Goal: Information Seeking & Learning: Learn about a topic

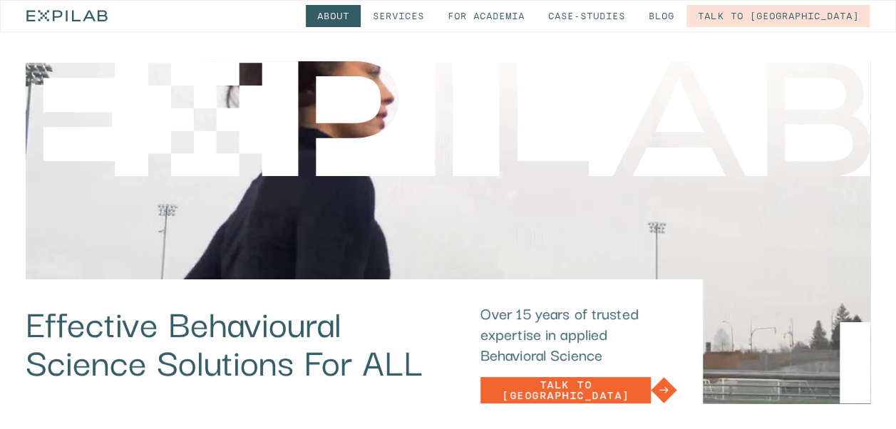
click at [361, 23] on link "About" at bounding box center [333, 16] width 55 height 22
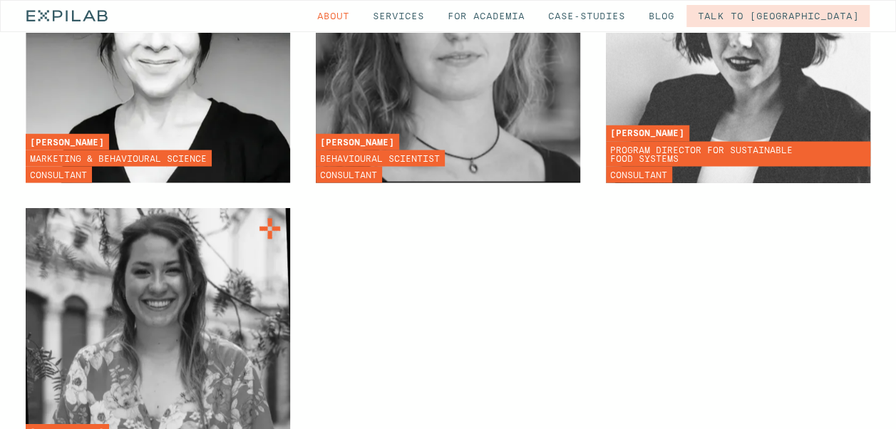
scroll to position [3707, 0]
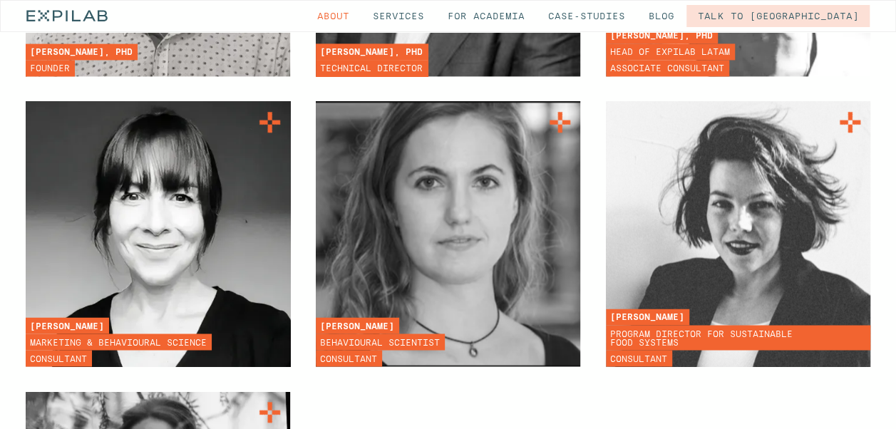
click at [99, 110] on img at bounding box center [157, 233] width 291 height 291
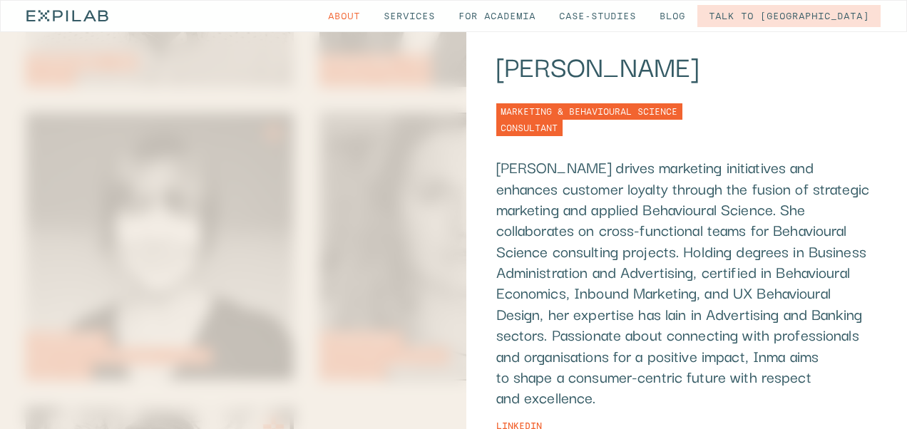
scroll to position [0, 0]
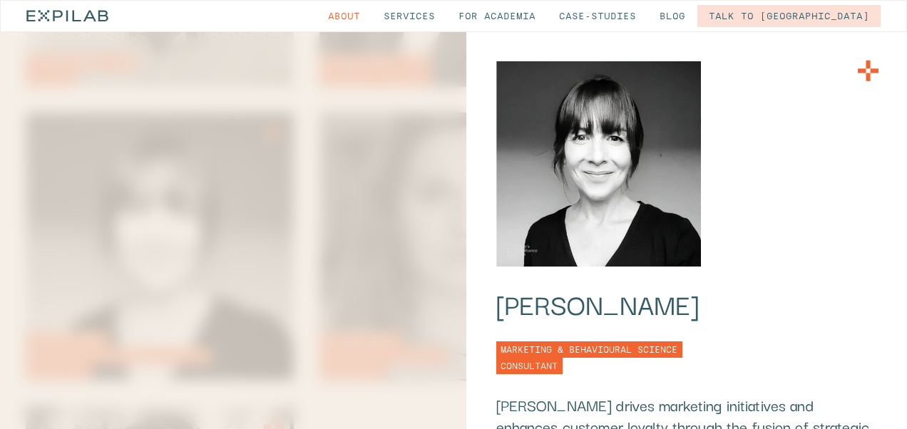
click at [853, 64] on icon at bounding box center [867, 70] width 29 height 29
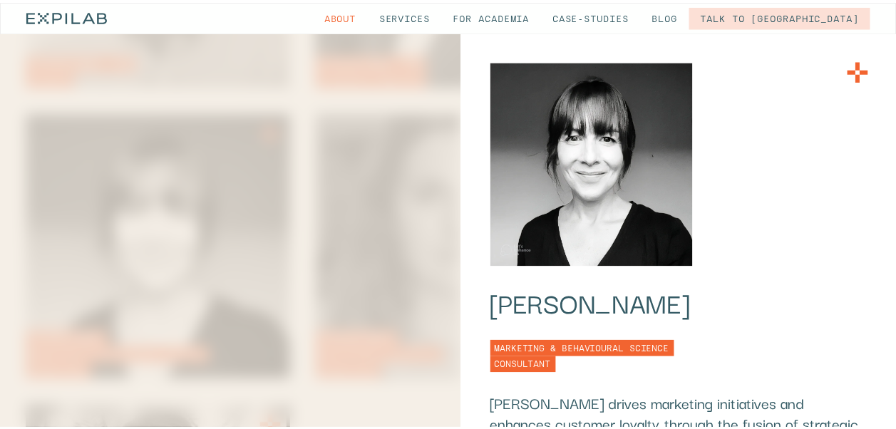
scroll to position [3707, 0]
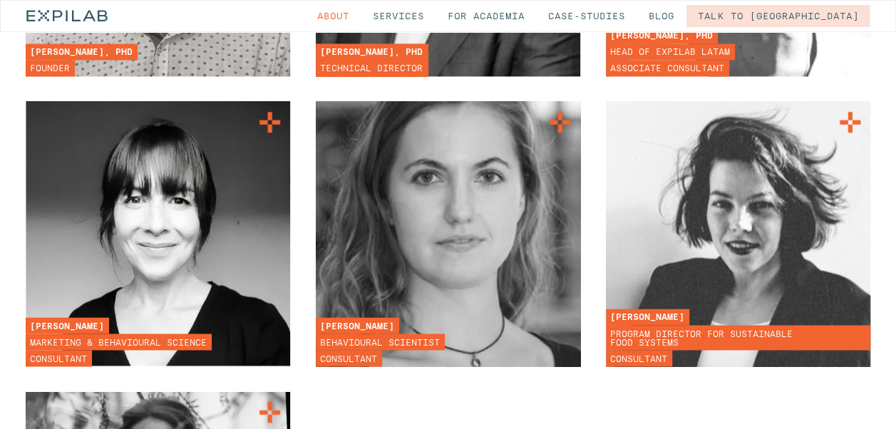
click at [395, 185] on img at bounding box center [447, 233] width 291 height 291
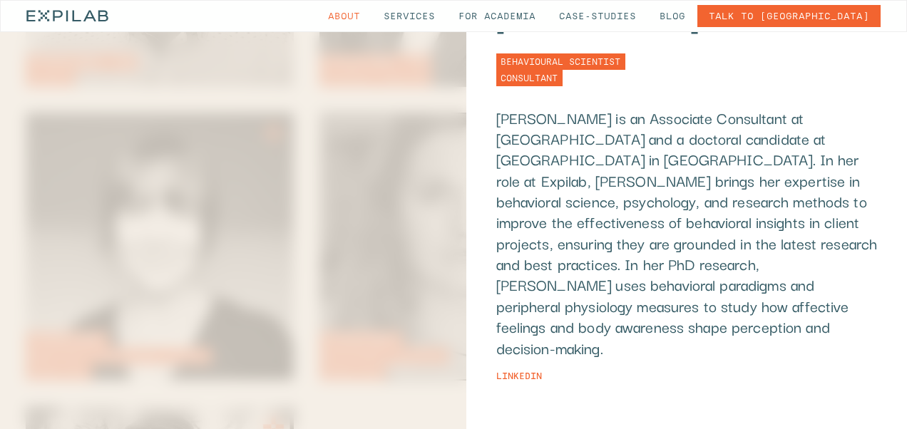
scroll to position [0, 0]
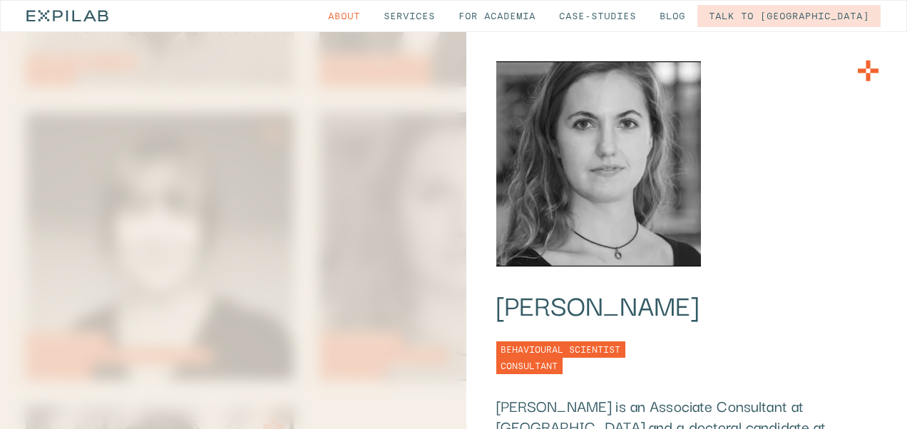
click at [853, 70] on icon at bounding box center [867, 70] width 29 height 29
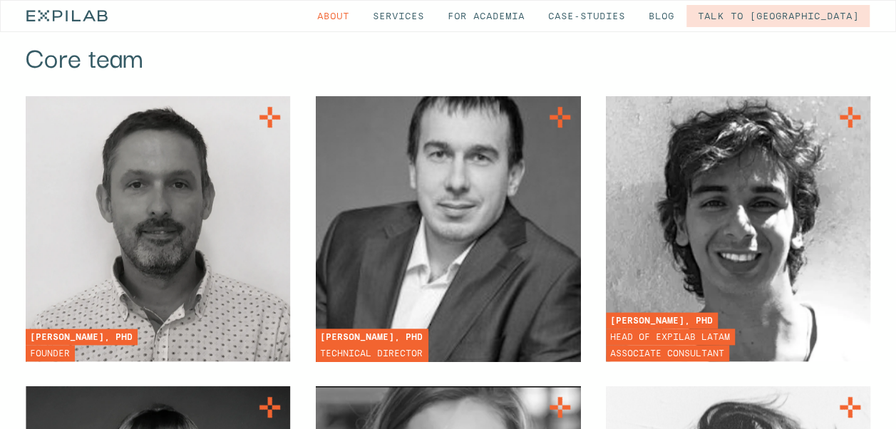
scroll to position [3707, 0]
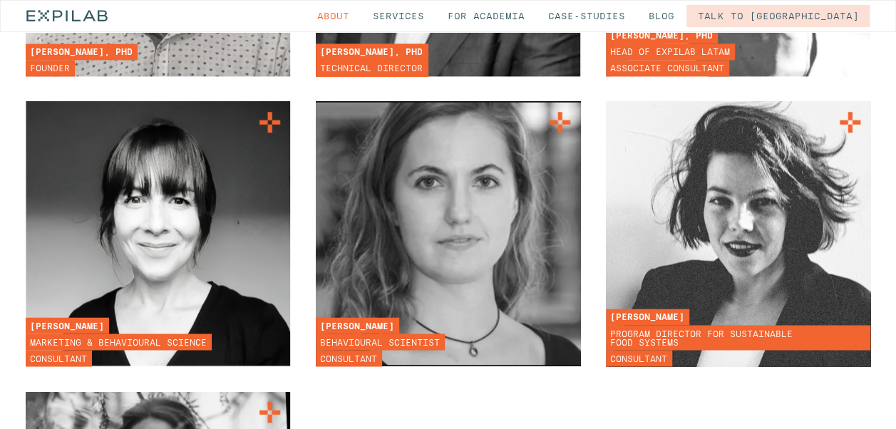
click at [740, 123] on img at bounding box center [738, 235] width 290 height 294
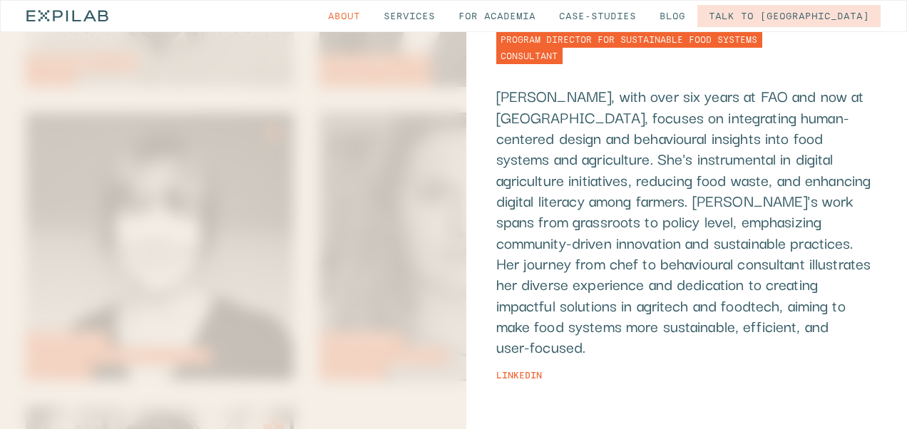
scroll to position [0, 0]
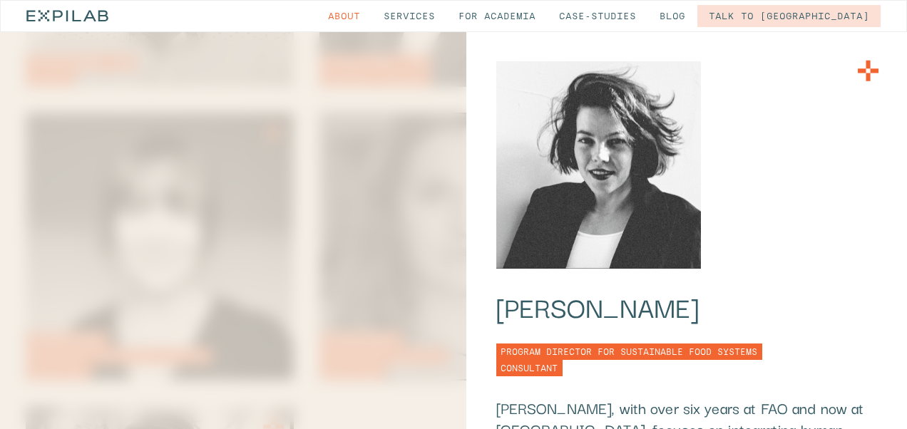
click at [858, 71] on icon at bounding box center [867, 70] width 29 height 29
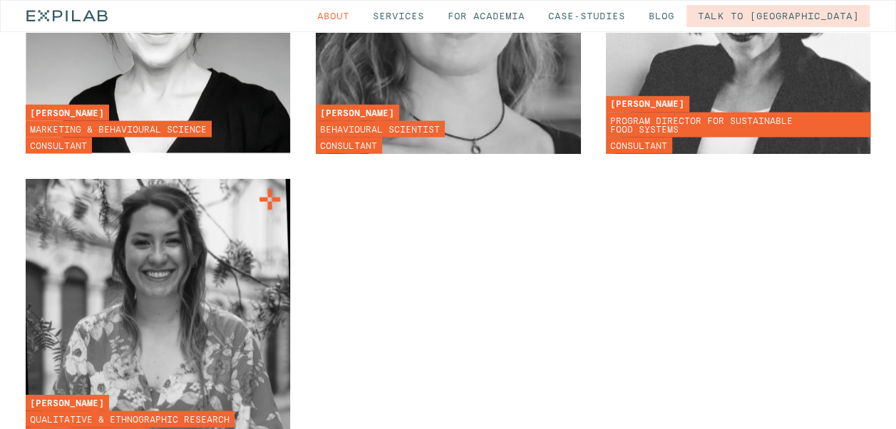
scroll to position [3920, 0]
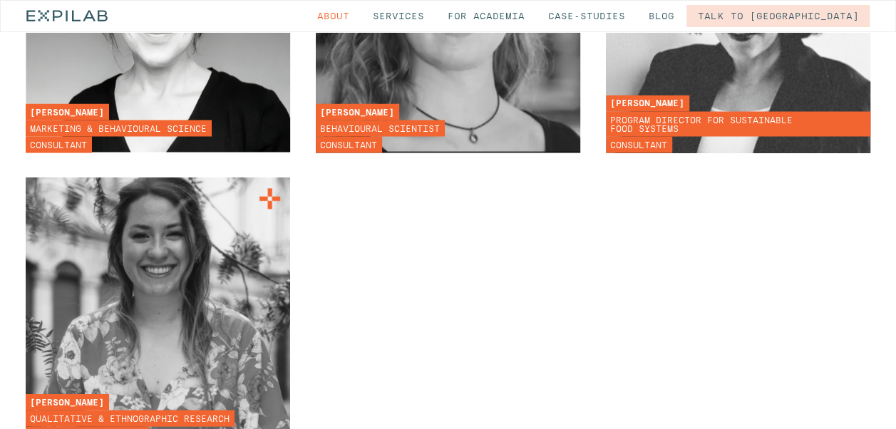
click at [198, 166] on img at bounding box center [158, 310] width 288 height 288
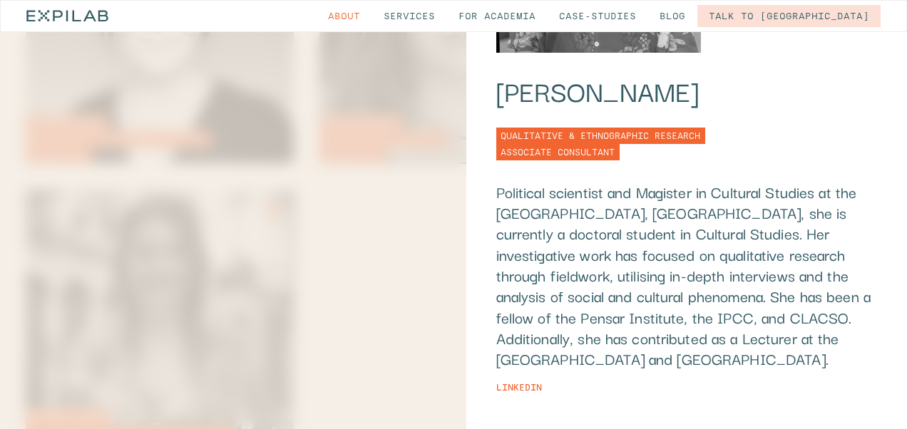
scroll to position [267, 0]
